Goal: Information Seeking & Learning: Learn about a topic

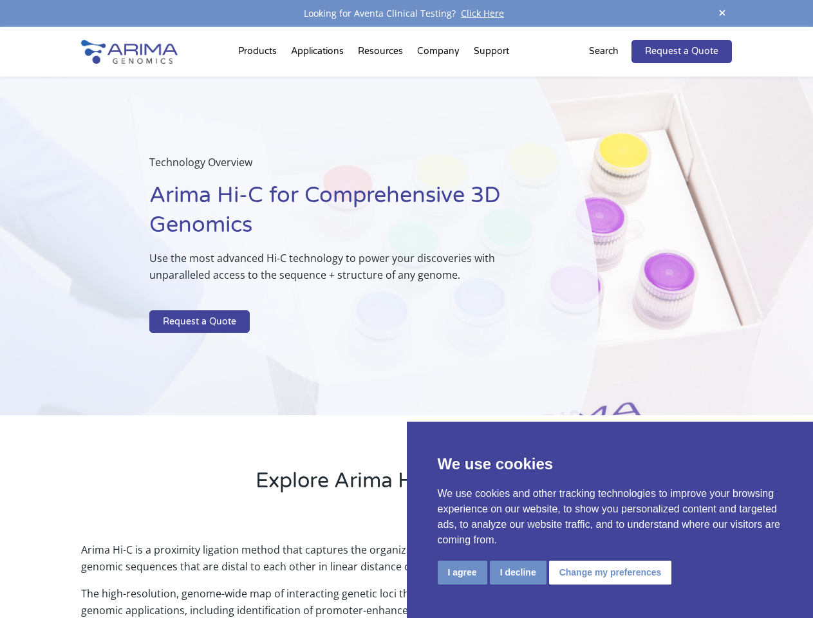
click at [406, 309] on p at bounding box center [341, 301] width 384 height 17
click at [462, 572] on button "I agree" at bounding box center [463, 573] width 50 height 24
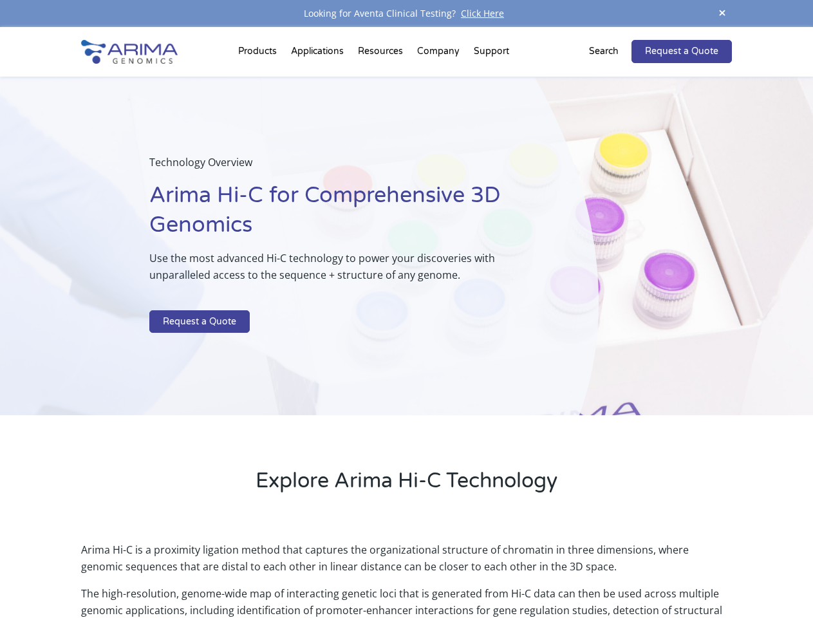
click at [517, 572] on p "Arima Hi-C is a proximity ligation method that captures the organizational stru…" at bounding box center [406, 563] width 650 height 44
click at [608, 572] on p "Arima Hi-C is a proximity ligation method that captures the organizational stru…" at bounding box center [406, 563] width 650 height 44
click at [722, 14] on span at bounding box center [721, 13] width 19 height 17
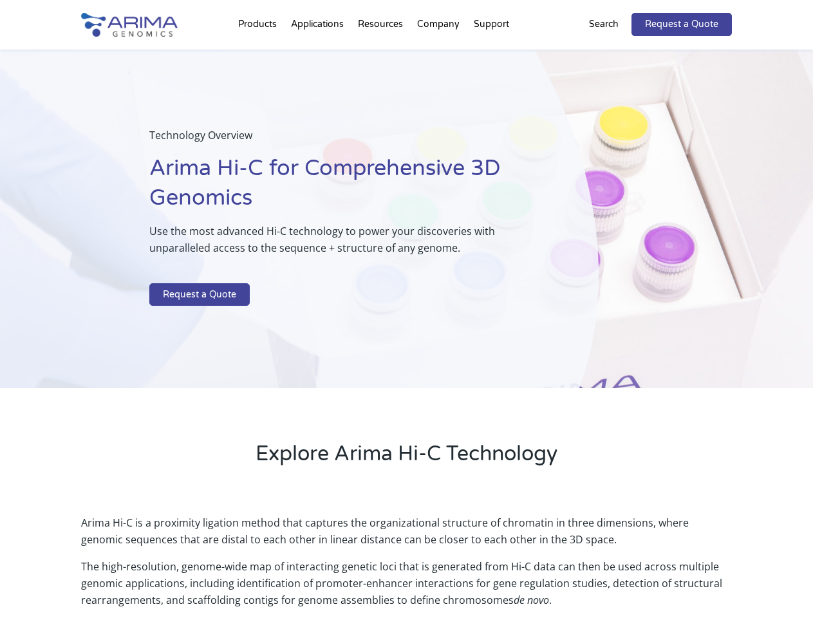
click at [406, 322] on div "Technology Overview Arima Hi-C for Comprehensive 3D Genomics Use the most advan…" at bounding box center [299, 219] width 599 height 339
click at [259, 54] on div "Technology Overview Arima Hi-C for Comprehensive 3D Genomics Use the most advan…" at bounding box center [299, 219] width 599 height 339
click at [382, 54] on div "Technology Overview Arima Hi-C for Comprehensive 3D Genomics Use the most advan…" at bounding box center [299, 219] width 599 height 339
click at [439, 54] on div "Technology Overview Arima Hi-C for Comprehensive 3D Genomics Use the most advan…" at bounding box center [299, 219] width 599 height 339
click at [491, 54] on div "Technology Overview Arima Hi-C for Comprehensive 3D Genomics Use the most advan…" at bounding box center [299, 219] width 599 height 339
